Goal: Task Accomplishment & Management: Manage account settings

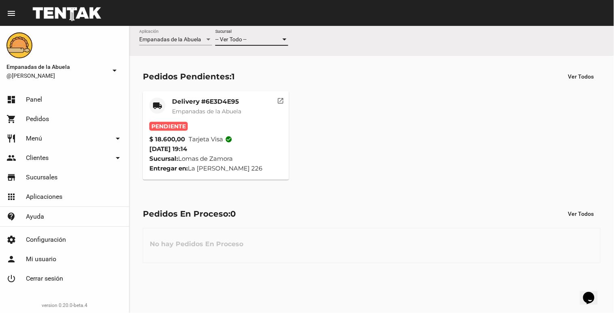
click at [243, 40] on span "-- Ver Todo --" at bounding box center [230, 39] width 31 height 6
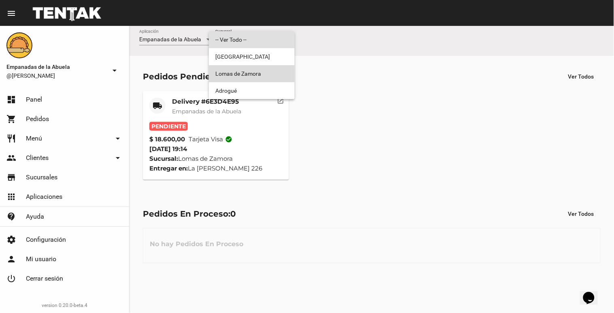
click at [238, 72] on span "Lomas de Zamora" at bounding box center [251, 73] width 73 height 17
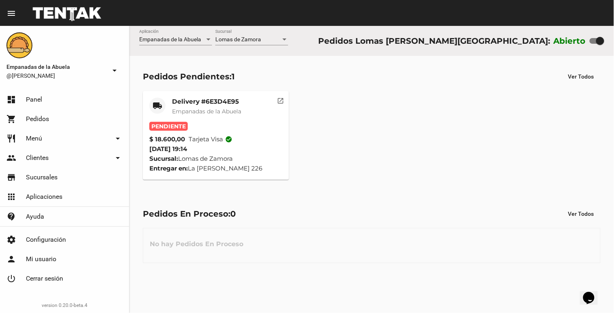
click at [178, 103] on mat-card-title "Delivery #6E3D4E95" at bounding box center [206, 101] width 69 height 8
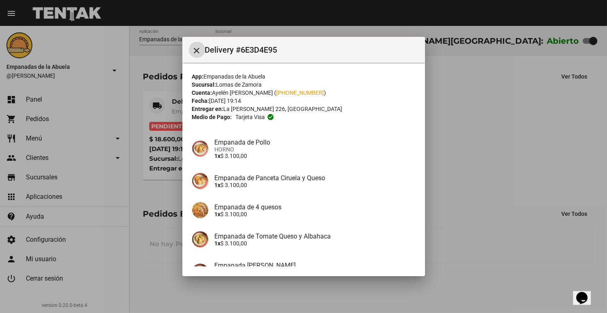
scroll to position [116, 0]
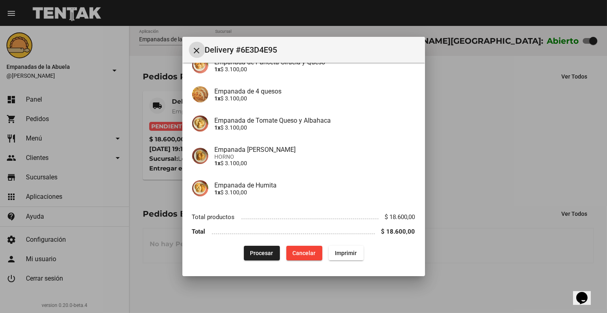
click at [246, 257] on button "Procesar" at bounding box center [262, 253] width 36 height 15
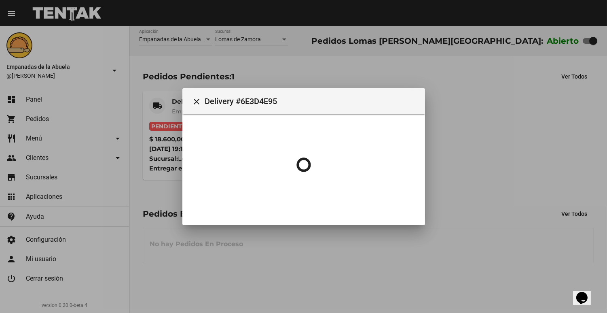
scroll to position [0, 0]
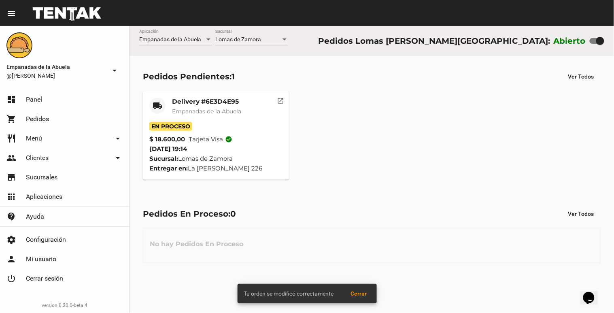
click at [212, 112] on span "Empanadas de la Abuela" at bounding box center [206, 111] width 69 height 7
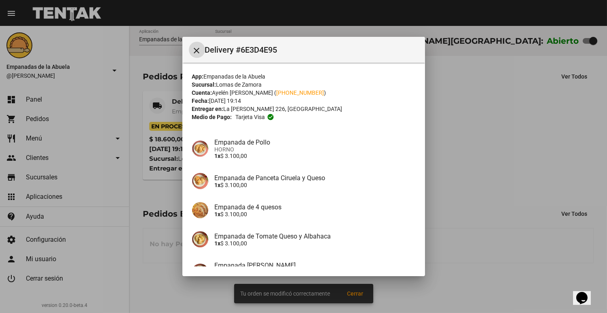
scroll to position [116, 0]
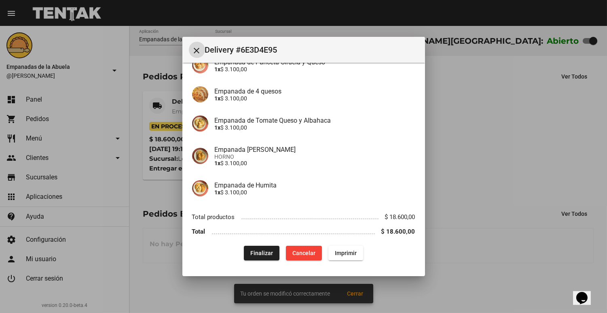
click at [340, 248] on button "Imprimir" at bounding box center [345, 253] width 35 height 15
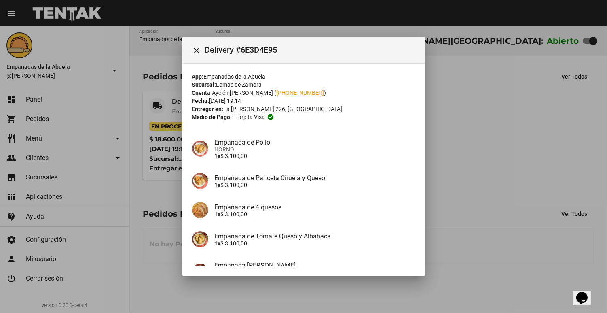
click at [577, 185] on div at bounding box center [303, 156] width 607 height 313
